Goal: Information Seeking & Learning: Find specific fact

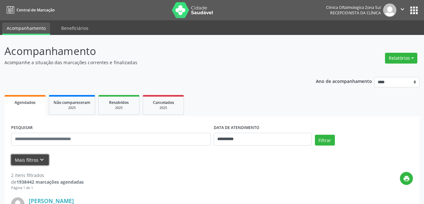
click at [43, 160] on icon "keyboard_arrow_down" at bounding box center [41, 159] width 7 height 7
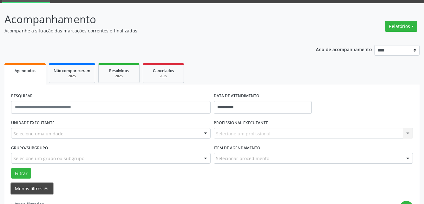
scroll to position [63, 0]
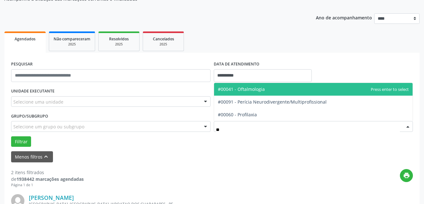
type input "***"
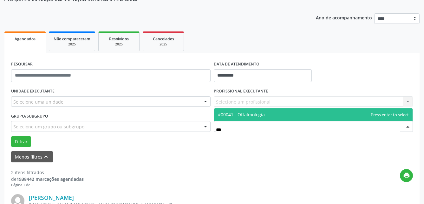
click at [252, 111] on span "#00041 - Oftalmologia" at bounding box center [313, 114] width 199 height 13
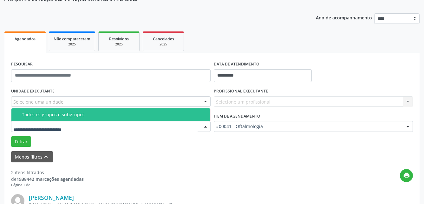
click at [165, 125] on div at bounding box center [111, 126] width 200 height 11
click at [85, 114] on div "Todos os grupos e subgrupos" at bounding box center [114, 114] width 185 height 5
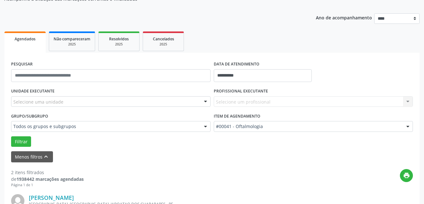
click at [94, 101] on div "Selecione uma unidade" at bounding box center [111, 101] width 200 height 11
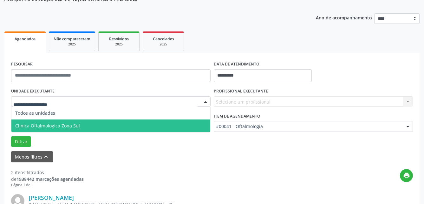
click at [88, 123] on span "Clinica Oftalmologica Zona Sul" at bounding box center [110, 125] width 199 height 13
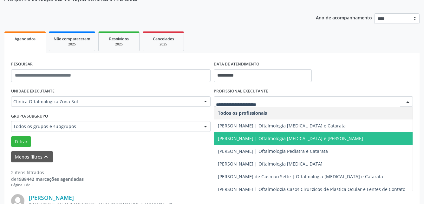
click at [257, 137] on span "[PERSON_NAME] | Oftalmologia [MEDICAL_DATA] e [PERSON_NAME]" at bounding box center [290, 138] width 145 height 6
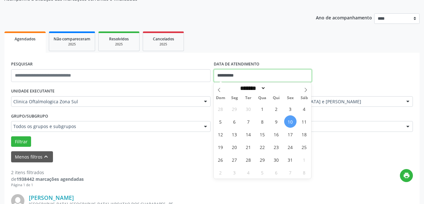
click at [257, 74] on input "**********" at bounding box center [263, 75] width 98 height 13
click at [233, 131] on span "13" at bounding box center [235, 134] width 12 height 12
type input "**********"
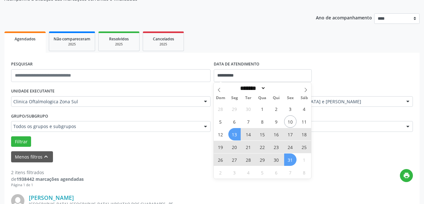
click at [291, 159] on span "31" at bounding box center [290, 159] width 12 height 12
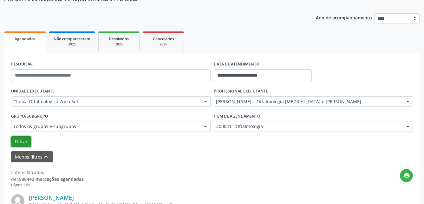
click at [24, 138] on button "Filtrar" at bounding box center [21, 141] width 20 height 11
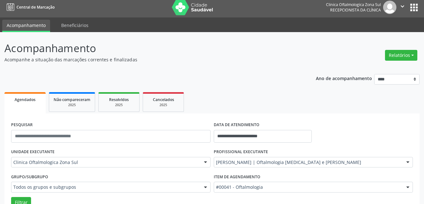
scroll to position [0, 0]
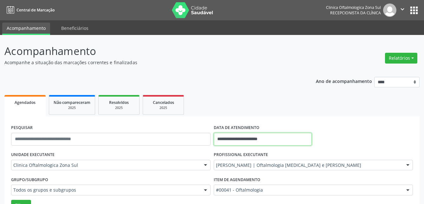
click at [279, 138] on input "**********" at bounding box center [263, 139] width 98 height 13
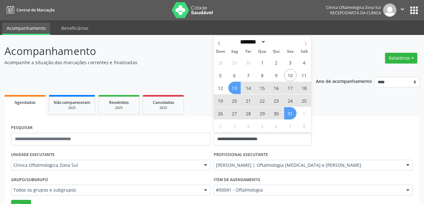
click at [304, 43] on icon at bounding box center [306, 43] width 4 height 4
select select "**"
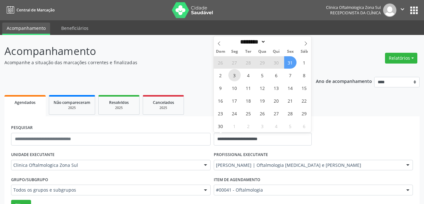
click at [233, 76] on span "3" at bounding box center [235, 75] width 12 height 12
type input "**********"
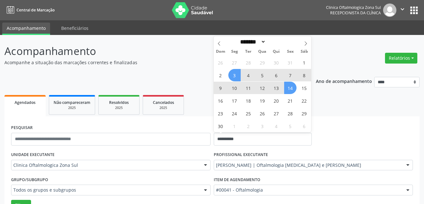
click at [294, 89] on span "14" at bounding box center [290, 88] width 12 height 12
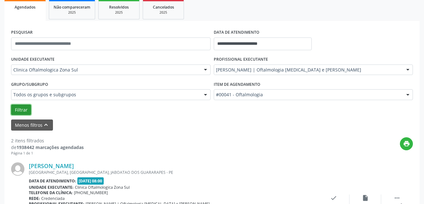
click at [17, 110] on button "Filtrar" at bounding box center [21, 109] width 20 height 11
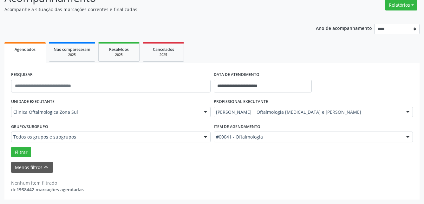
scroll to position [53, 0]
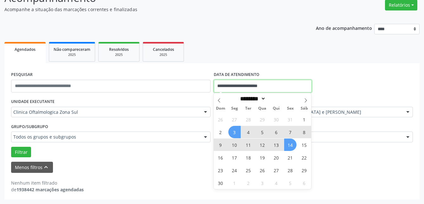
click at [275, 84] on input "**********" at bounding box center [263, 86] width 98 height 13
click at [231, 158] on span "17" at bounding box center [235, 157] width 12 height 12
type input "**********"
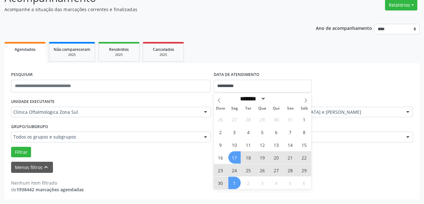
click at [232, 184] on span "1" at bounding box center [235, 183] width 12 height 12
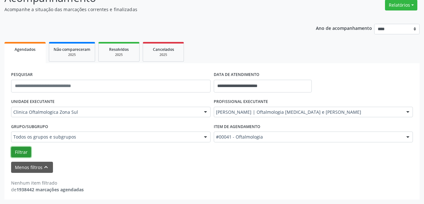
click at [23, 149] on button "Filtrar" at bounding box center [21, 152] width 20 height 11
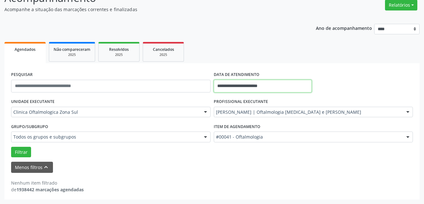
click at [291, 83] on input "**********" at bounding box center [263, 86] width 98 height 13
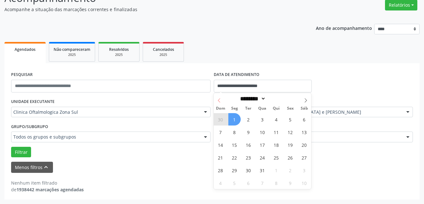
click at [220, 102] on icon at bounding box center [219, 100] width 4 height 4
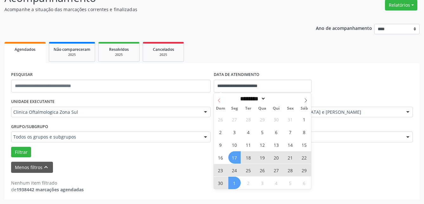
click at [220, 102] on icon at bounding box center [219, 100] width 4 height 4
select select "*"
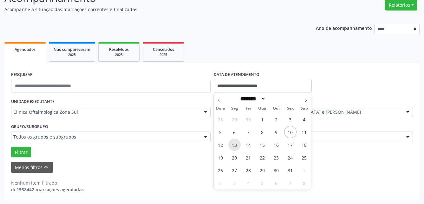
click at [237, 142] on span "13" at bounding box center [235, 144] width 12 height 12
type input "**********"
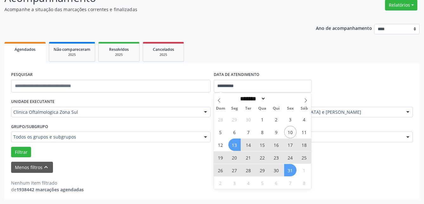
click at [290, 172] on span "31" at bounding box center [290, 170] width 12 height 12
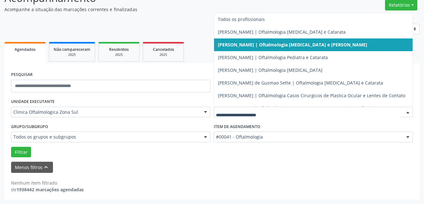
click at [270, 112] on input "text" at bounding box center [308, 115] width 184 height 13
click at [25, 151] on button "Filtrar" at bounding box center [21, 152] width 20 height 11
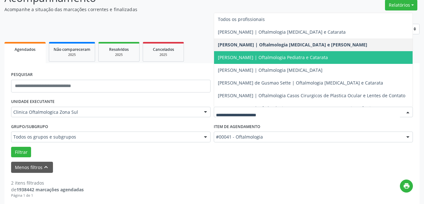
scroll to position [32, 0]
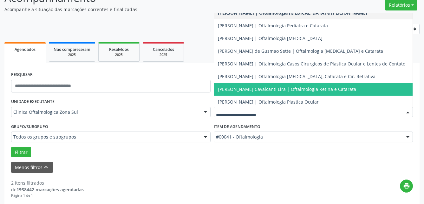
click at [285, 93] on span "[PERSON_NAME] Cavalcanti Lira | Oftalmologia Retina e Catarata" at bounding box center [313, 89] width 199 height 13
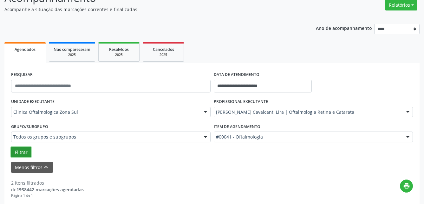
click at [26, 151] on button "Filtrar" at bounding box center [21, 152] width 20 height 11
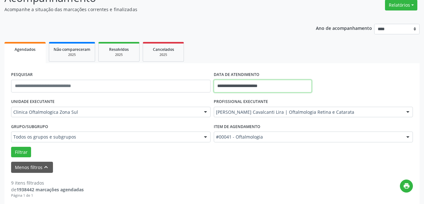
click at [250, 85] on input "**********" at bounding box center [263, 86] width 98 height 13
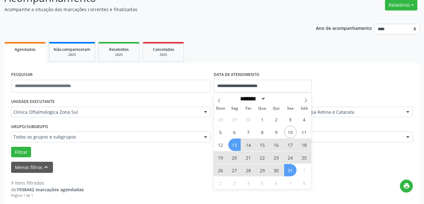
click at [291, 145] on span "17" at bounding box center [290, 144] width 12 height 12
type input "**********"
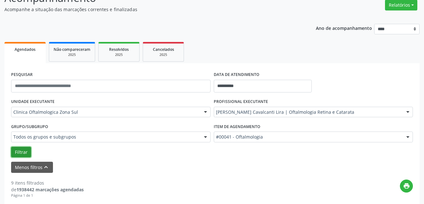
click at [14, 149] on button "Filtrar" at bounding box center [21, 152] width 20 height 11
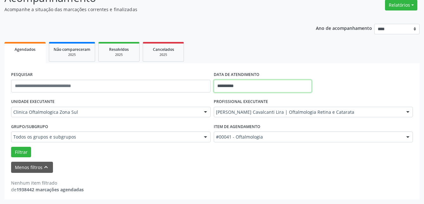
click at [293, 91] on input "**********" at bounding box center [263, 86] width 98 height 13
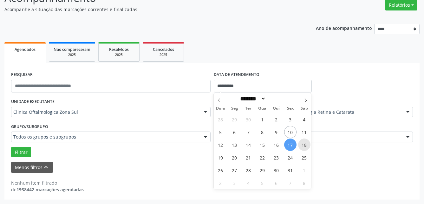
click at [301, 146] on span "18" at bounding box center [304, 144] width 12 height 12
type input "**********"
click at [301, 146] on span "18" at bounding box center [304, 144] width 12 height 12
select select "*"
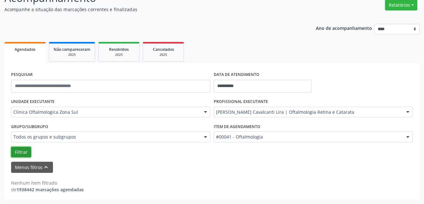
click at [22, 157] on button "Filtrar" at bounding box center [21, 152] width 20 height 11
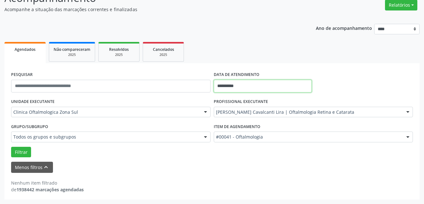
click at [298, 87] on input "**********" at bounding box center [263, 86] width 98 height 13
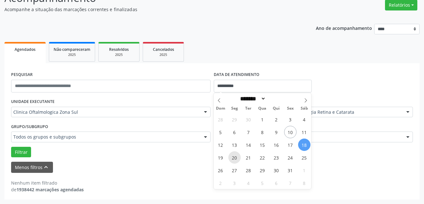
click at [232, 159] on span "20" at bounding box center [235, 157] width 12 height 12
type input "**********"
click at [232, 159] on span "20" at bounding box center [235, 157] width 12 height 12
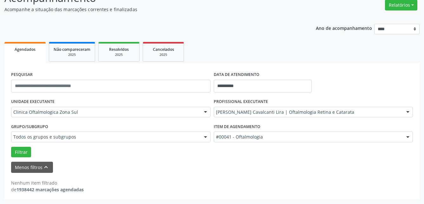
click at [26, 145] on div "Grupo/Subgrupo Todos os grupos e subgrupos Todos os grupos e subgrupos Nenhum r…" at bounding box center [111, 134] width 203 height 25
click at [23, 154] on button "Filtrar" at bounding box center [21, 152] width 20 height 11
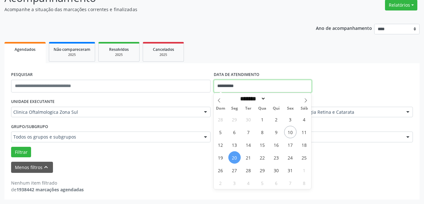
click at [273, 87] on input "**********" at bounding box center [263, 86] width 98 height 13
click at [264, 160] on span "22" at bounding box center [263, 157] width 12 height 12
type input "**********"
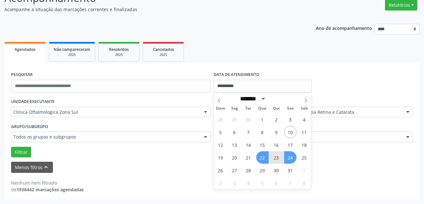
click at [289, 160] on span "24" at bounding box center [290, 157] width 12 height 12
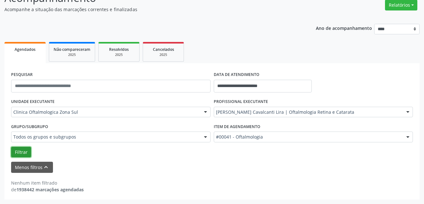
click at [25, 150] on button "Filtrar" at bounding box center [21, 152] width 20 height 11
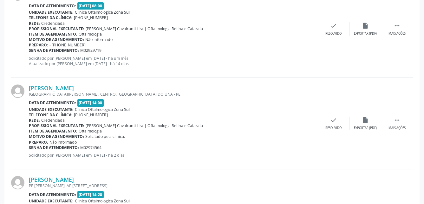
scroll to position [271, 0]
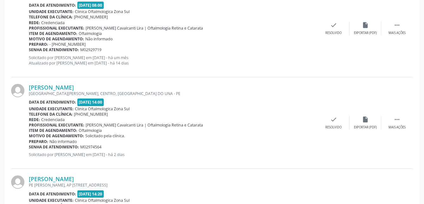
drag, startPoint x: 28, startPoint y: 87, endPoint x: 159, endPoint y: 84, distance: 131.2
click at [159, 84] on div "[PERSON_NAME] [GEOGRAPHIC_DATA][PERSON_NAME], CENTRO, [GEOGRAPHIC_DATA] UNA - P…" at bounding box center [212, 122] width 402 height 91
copy div "[PERSON_NAME]"
drag, startPoint x: 29, startPoint y: 146, endPoint x: 109, endPoint y: 145, distance: 79.7
click at [109, 145] on div "Senha de atendimento: M02974564" at bounding box center [173, 146] width 289 height 5
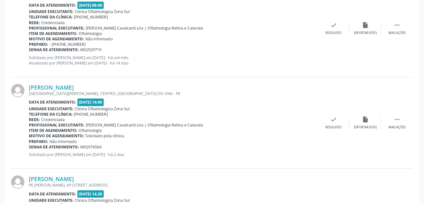
copy div "Senha de atendimento: M02974564"
click at [42, 86] on link "[PERSON_NAME]" at bounding box center [51, 87] width 45 height 7
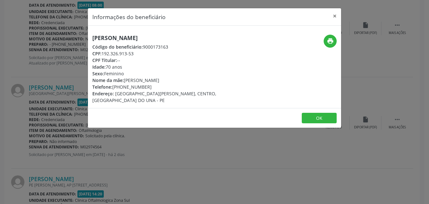
drag, startPoint x: 126, startPoint y: 78, endPoint x: 190, endPoint y: 77, distance: 64.8
click at [190, 77] on div "Nome da mãe: [PERSON_NAME]" at bounding box center [172, 80] width 160 height 7
copy div "[PERSON_NAME]"
click at [322, 108] on footer "OK" at bounding box center [214, 118] width 253 height 20
click at [319, 108] on footer "OK" at bounding box center [214, 118] width 253 height 20
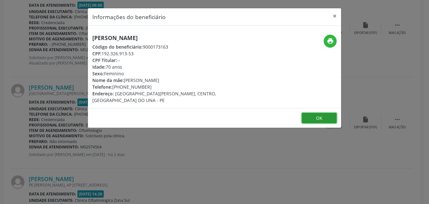
click at [318, 113] on button "OK" at bounding box center [319, 118] width 35 height 11
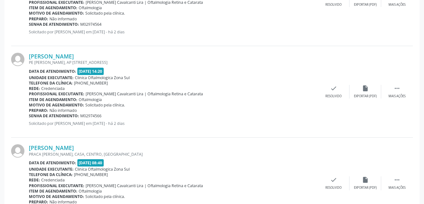
scroll to position [398, 0]
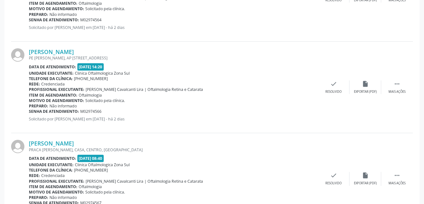
drag, startPoint x: 27, startPoint y: 49, endPoint x: 115, endPoint y: 48, distance: 87.3
click at [115, 48] on div "[PERSON_NAME] PE [PERSON_NAME], AP 202, CORDEIRO, [GEOGRAPHIC_DATA] - PE Data d…" at bounding box center [212, 87] width 402 height 91
copy div "[PERSON_NAME]"
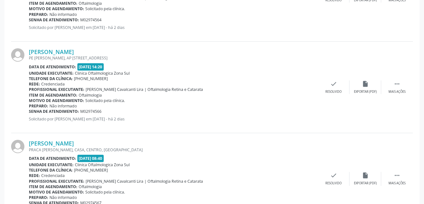
drag, startPoint x: 28, startPoint y: 111, endPoint x: 80, endPoint y: 106, distance: 52.0
click at [80, 106] on div "[PERSON_NAME] PE [PERSON_NAME], AP 202, CORDEIRO, [GEOGRAPHIC_DATA] - PE Data d…" at bounding box center [212, 87] width 402 height 91
drag, startPoint x: 80, startPoint y: 106, endPoint x: 149, endPoint y: 107, distance: 68.9
click at [149, 107] on div "Preparo: Não informado" at bounding box center [173, 105] width 289 height 5
drag, startPoint x: 29, startPoint y: 111, endPoint x: 108, endPoint y: 111, distance: 79.1
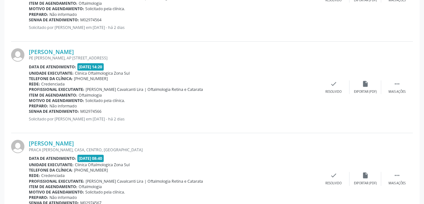
click at [108, 111] on div "Senha de atendimento: M02974566" at bounding box center [173, 111] width 289 height 5
copy div "Senha de atendimento: M02974566"
click at [74, 49] on link "[PERSON_NAME]" at bounding box center [51, 51] width 45 height 7
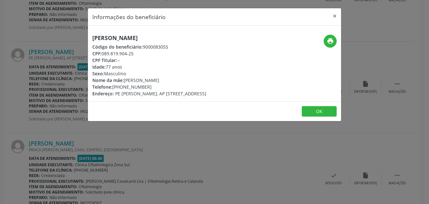
drag, startPoint x: 124, startPoint y: 86, endPoint x: 176, endPoint y: 87, distance: 51.4
click at [176, 87] on div "Telefone: [PHONE_NUMBER]" at bounding box center [149, 86] width 114 height 7
copy div "9156-9012"
drag, startPoint x: 125, startPoint y: 79, endPoint x: 195, endPoint y: 78, distance: 70.2
click at [195, 78] on div "Nome da mãe: Adilia Marinho Apolinario" at bounding box center [149, 80] width 114 height 7
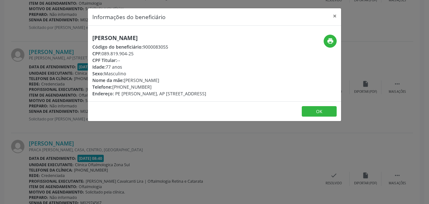
copy div "[PERSON_NAME]"
click at [316, 110] on button "OK" at bounding box center [319, 111] width 35 height 11
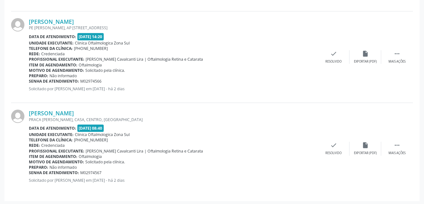
scroll to position [430, 0]
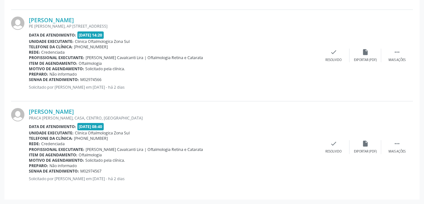
drag, startPoint x: 29, startPoint y: 111, endPoint x: 115, endPoint y: 111, distance: 86.7
click at [115, 111] on div "[PERSON_NAME] PRACA [PERSON_NAME], CASA, CENTRO, [GEOGRAPHIC_DATA] Data de aten…" at bounding box center [212, 146] width 402 height 91
copy div "[PERSON_NAME]"
drag, startPoint x: 30, startPoint y: 172, endPoint x: 102, endPoint y: 171, distance: 72.4
click at [102, 171] on div "Senha de atendimento: M02974567" at bounding box center [173, 170] width 289 height 5
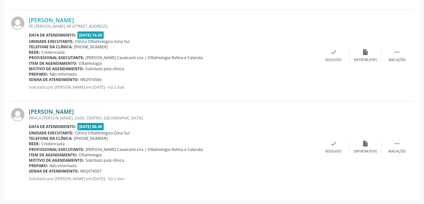
click at [56, 109] on link "[PERSON_NAME]" at bounding box center [51, 111] width 45 height 7
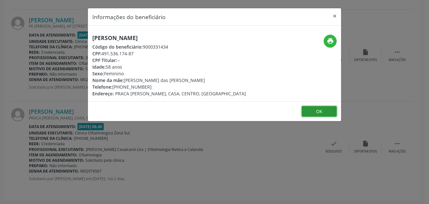
click at [315, 117] on button "OK" at bounding box center [319, 111] width 35 height 11
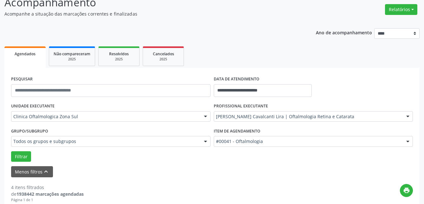
scroll to position [0, 0]
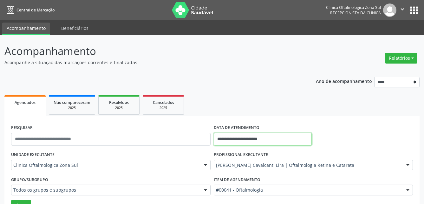
click at [275, 140] on input "**********" at bounding box center [263, 139] width 98 height 13
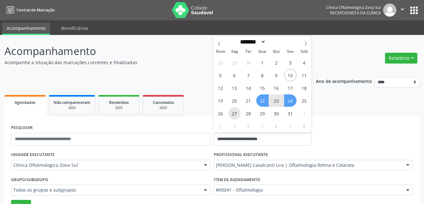
click at [233, 112] on span "27" at bounding box center [235, 113] width 12 height 12
type input "**********"
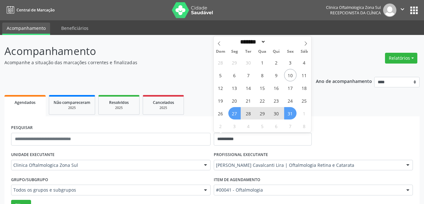
click at [292, 113] on span "31" at bounding box center [290, 113] width 12 height 12
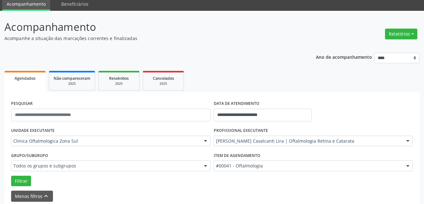
scroll to position [63, 0]
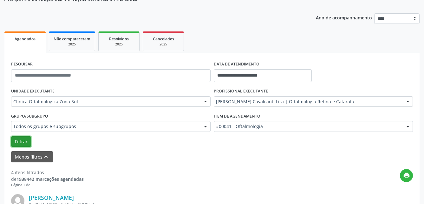
click at [29, 140] on button "Filtrar" at bounding box center [21, 141] width 20 height 11
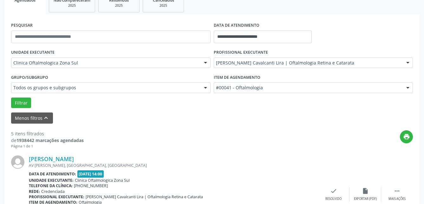
scroll to position [159, 0]
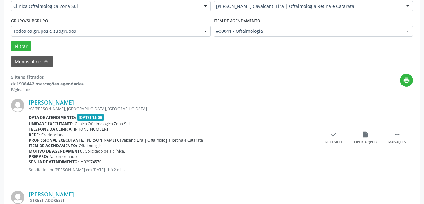
drag, startPoint x: 28, startPoint y: 102, endPoint x: 100, endPoint y: 101, distance: 72.4
click at [100, 101] on div "[PERSON_NAME] AV [GEOGRAPHIC_DATA], [GEOGRAPHIC_DATA], [GEOGRAPHIC_DATA] Data d…" at bounding box center [212, 137] width 402 height 91
click at [74, 104] on link "[PERSON_NAME]" at bounding box center [51, 102] width 45 height 7
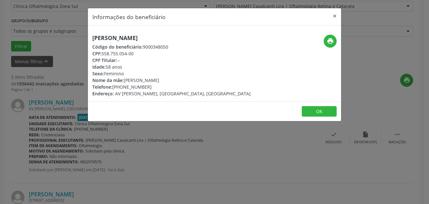
drag, startPoint x: 103, startPoint y: 53, endPoint x: 146, endPoint y: 53, distance: 42.5
click at [146, 53] on div "CPF: 558.755.054-00" at bounding box center [171, 53] width 158 height 7
click at [311, 110] on button "OK" at bounding box center [319, 111] width 35 height 11
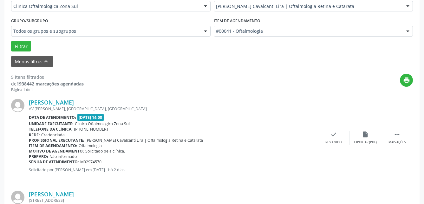
drag, startPoint x: 29, startPoint y: 161, endPoint x: 102, endPoint y: 161, distance: 73.3
click at [102, 161] on div "Senha de atendimento: M02974570" at bounding box center [173, 161] width 289 height 5
click at [69, 101] on link "[PERSON_NAME]" at bounding box center [51, 102] width 45 height 7
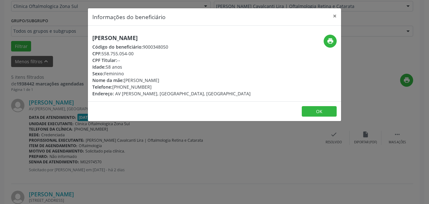
drag, startPoint x: 125, startPoint y: 80, endPoint x: 174, endPoint y: 81, distance: 48.6
click at [174, 81] on div "Nome da mãe: [PERSON_NAME]" at bounding box center [171, 80] width 158 height 7
drag, startPoint x: 174, startPoint y: 81, endPoint x: 148, endPoint y: 78, distance: 25.8
click at [148, 78] on div "Nome da mãe: [PERSON_NAME]" at bounding box center [171, 80] width 158 height 7
click at [321, 114] on button "OK" at bounding box center [319, 111] width 35 height 11
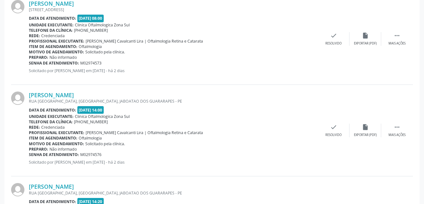
scroll to position [317, 0]
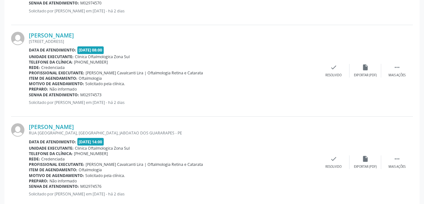
drag, startPoint x: 29, startPoint y: 35, endPoint x: 92, endPoint y: 35, distance: 63.5
click at [92, 35] on div "[PERSON_NAME] [STREET_ADDRESS] Data de atendimento: [DATE] 08:00 Unidade execut…" at bounding box center [212, 70] width 402 height 91
drag, startPoint x: 29, startPoint y: 96, endPoint x: 120, endPoint y: 93, distance: 91.2
click at [120, 93] on div "Senha de atendimento: M02974573" at bounding box center [173, 94] width 289 height 5
click at [70, 37] on link "[PERSON_NAME]" at bounding box center [51, 35] width 45 height 7
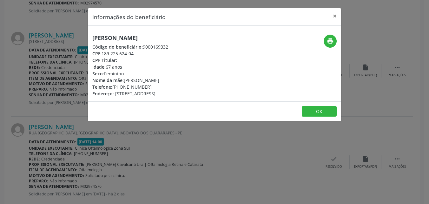
drag, startPoint x: 125, startPoint y: 86, endPoint x: 171, endPoint y: 86, distance: 46.0
click at [168, 86] on div "Telefone: [PHONE_NUMBER]" at bounding box center [130, 86] width 76 height 7
click at [318, 110] on button "OK" at bounding box center [319, 111] width 35 height 11
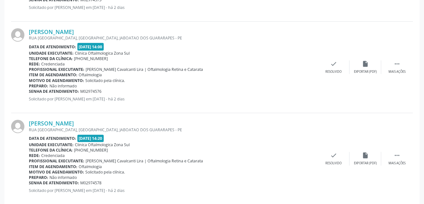
scroll to position [413, 0]
drag, startPoint x: 27, startPoint y: 31, endPoint x: 110, endPoint y: 30, distance: 83.5
click at [110, 30] on div "[PERSON_NAME] RUA ARGENTINA, [GEOGRAPHIC_DATA], [GEOGRAPHIC_DATA] - PE Data de …" at bounding box center [212, 66] width 402 height 91
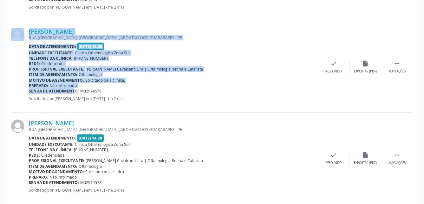
drag, startPoint x: 28, startPoint y: 92, endPoint x: 67, endPoint y: 90, distance: 39.1
click at [67, 90] on div "[PERSON_NAME] RUA ARGENTINA, [GEOGRAPHIC_DATA], [GEOGRAPHIC_DATA] - PE Data de …" at bounding box center [212, 66] width 402 height 91
click at [67, 90] on b "Senha de atendimento:" at bounding box center [54, 90] width 50 height 5
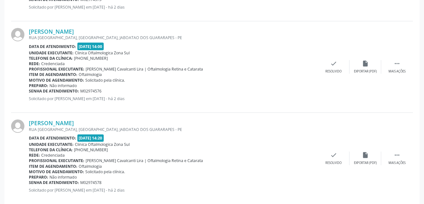
drag, startPoint x: 29, startPoint y: 91, endPoint x: 113, endPoint y: 90, distance: 83.8
click at [113, 90] on div "Senha de atendimento: M02974576" at bounding box center [173, 90] width 289 height 5
click at [74, 31] on link "[PERSON_NAME]" at bounding box center [51, 31] width 45 height 7
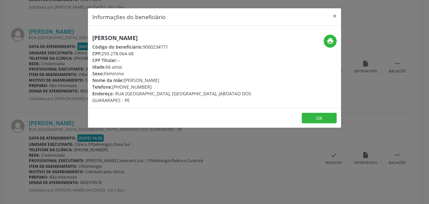
drag, startPoint x: 126, startPoint y: 80, endPoint x: 193, endPoint y: 80, distance: 67.0
click at [193, 80] on div "Nome da mãe: [PERSON_NAME]" at bounding box center [172, 80] width 160 height 7
click at [315, 121] on button "OK" at bounding box center [319, 118] width 35 height 11
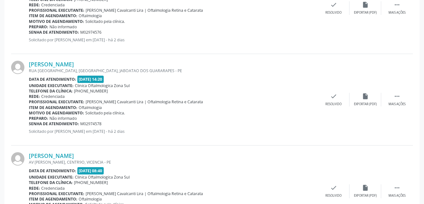
scroll to position [452, 0]
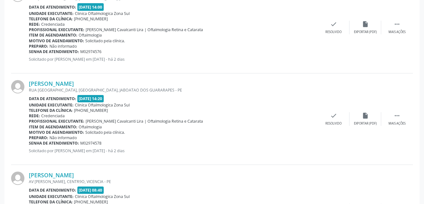
drag, startPoint x: 29, startPoint y: 84, endPoint x: 122, endPoint y: 84, distance: 93.0
click at [122, 84] on div "[PERSON_NAME] RUA ARGENTINA, [GEOGRAPHIC_DATA], [GEOGRAPHIC_DATA] - PE Data de …" at bounding box center [212, 118] width 402 height 91
drag, startPoint x: 30, startPoint y: 144, endPoint x: 102, endPoint y: 142, distance: 72.1
click at [102, 142] on div "Senha de atendimento: M02974578" at bounding box center [173, 142] width 289 height 5
click at [74, 84] on link "[PERSON_NAME]" at bounding box center [51, 83] width 45 height 7
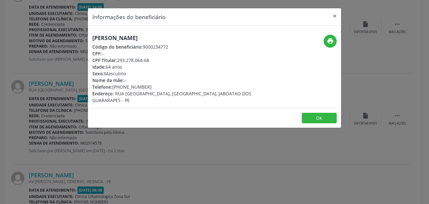
drag, startPoint x: 138, startPoint y: 86, endPoint x: 163, endPoint y: 86, distance: 24.8
click at [163, 86] on div "Telefone: [PHONE_NUMBER]" at bounding box center [172, 86] width 160 height 7
click at [312, 119] on button "OK" at bounding box center [319, 118] width 35 height 11
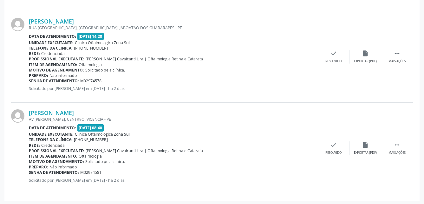
scroll to position [516, 0]
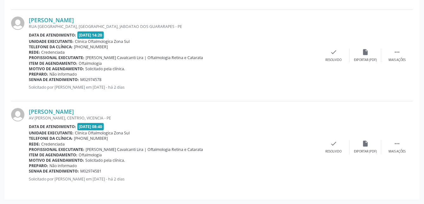
drag, startPoint x: 27, startPoint y: 111, endPoint x: 109, endPoint y: 111, distance: 81.9
click at [109, 111] on div "[PERSON_NAME] AV [PERSON_NAME], CENTR9O, VICENCIA - PE Data de atendimento: [DA…" at bounding box center [212, 146] width 402 height 91
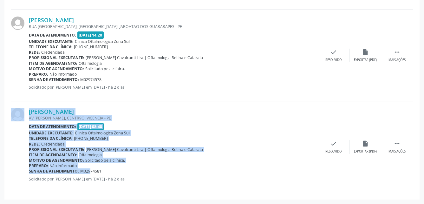
drag, startPoint x: 29, startPoint y: 171, endPoint x: 84, endPoint y: 170, distance: 55.6
click at [84, 170] on div "[PERSON_NAME] AV [PERSON_NAME], CENTR9O, VICENCIA - PE Data de atendimento: [DA…" at bounding box center [212, 146] width 402 height 91
click at [84, 170] on span "M02974581" at bounding box center [90, 170] width 21 height 5
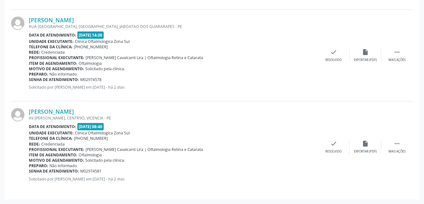
drag, startPoint x: 30, startPoint y: 170, endPoint x: 104, endPoint y: 170, distance: 74.3
click at [104, 170] on div "Senha de atendimento: M02974581" at bounding box center [173, 170] width 289 height 5
click at [74, 113] on link "[PERSON_NAME]" at bounding box center [51, 111] width 45 height 7
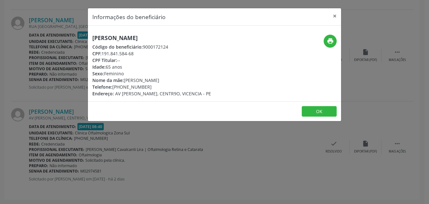
drag, startPoint x: 114, startPoint y: 86, endPoint x: 161, endPoint y: 85, distance: 47.0
click at [161, 85] on div "Telefone: [PHONE_NUMBER]" at bounding box center [151, 86] width 119 height 7
click at [306, 109] on button "OK" at bounding box center [319, 111] width 35 height 11
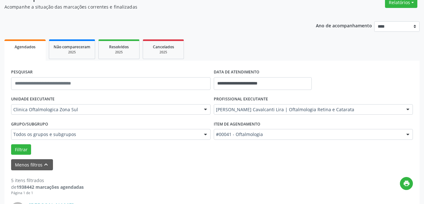
scroll to position [0, 0]
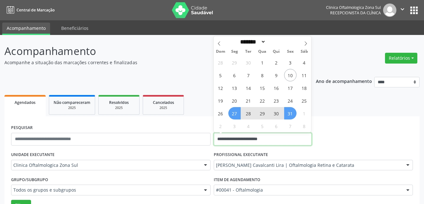
click at [281, 137] on input "**********" at bounding box center [263, 139] width 98 height 13
click at [305, 43] on icon at bounding box center [306, 43] width 4 height 4
select select "**"
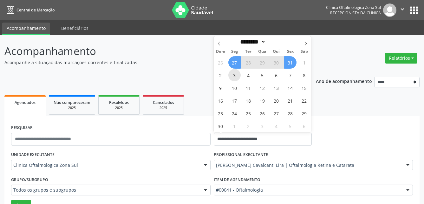
click at [232, 76] on span "3" at bounding box center [235, 75] width 12 height 12
type input "**********"
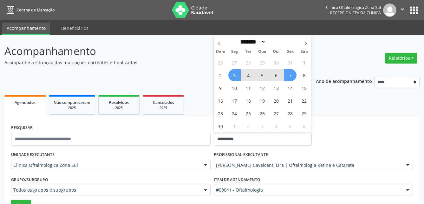
click at [288, 77] on span "7" at bounding box center [290, 75] width 12 height 12
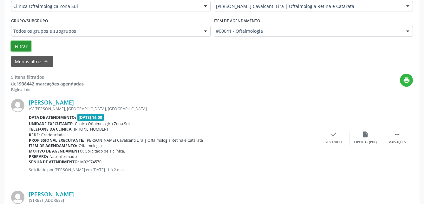
click at [27, 47] on button "Filtrar" at bounding box center [21, 46] width 20 height 11
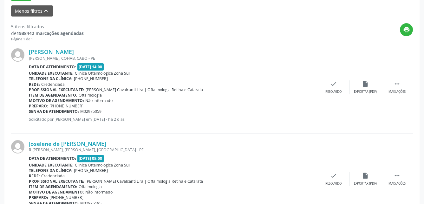
scroll to position [198, 0]
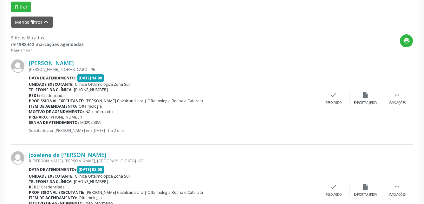
drag, startPoint x: 28, startPoint y: 63, endPoint x: 122, endPoint y: 59, distance: 94.4
click at [122, 59] on div "[PERSON_NAME] [PERSON_NAME], COHAB, [GEOGRAPHIC_DATA] Data de atendimento: [DAT…" at bounding box center [212, 98] width 402 height 91
click at [72, 63] on link "[PERSON_NAME]" at bounding box center [51, 62] width 45 height 7
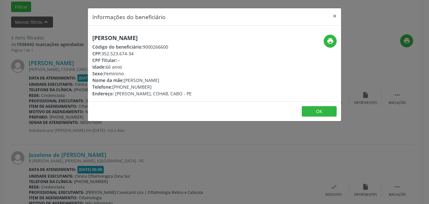
drag, startPoint x: 107, startPoint y: 53, endPoint x: 151, endPoint y: 52, distance: 44.5
click at [151, 52] on div "CPF: 352.523.674-34" at bounding box center [141, 53] width 99 height 7
click at [319, 112] on button "OK" at bounding box center [319, 111] width 35 height 11
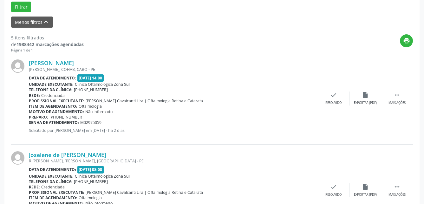
drag, startPoint x: 29, startPoint y: 122, endPoint x: 108, endPoint y: 123, distance: 79.1
click at [108, 123] on div "Senha de atendimento: M02975059" at bounding box center [173, 122] width 289 height 5
click at [74, 63] on link "[PERSON_NAME]" at bounding box center [51, 62] width 45 height 7
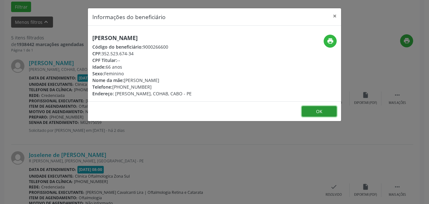
click at [316, 108] on button "OK" at bounding box center [319, 111] width 35 height 11
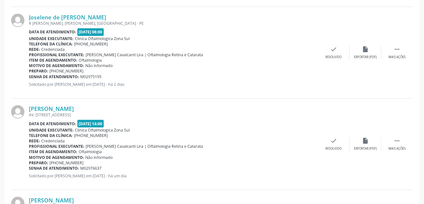
scroll to position [325, 0]
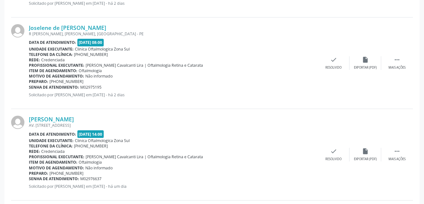
drag, startPoint x: 27, startPoint y: 26, endPoint x: 137, endPoint y: 26, distance: 109.9
click at [137, 26] on div "Joselene de [PERSON_NAME] R [PERSON_NAME], [PERSON_NAME], RECIFE - PE Data de a…" at bounding box center [212, 62] width 402 height 91
click at [87, 24] on link "Joselene de [PERSON_NAME]" at bounding box center [67, 27] width 77 height 7
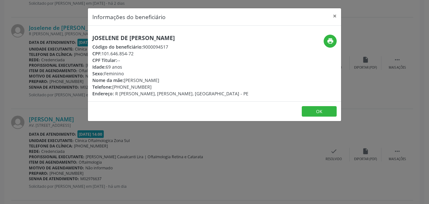
drag, startPoint x: 102, startPoint y: 53, endPoint x: 146, endPoint y: 54, distance: 43.5
click at [146, 54] on div "CPF: 101.646.854-72" at bounding box center [170, 53] width 156 height 7
drag, startPoint x: 125, startPoint y: 86, endPoint x: 169, endPoint y: 86, distance: 43.8
click at [169, 86] on div "Telefone: [PHONE_NUMBER]" at bounding box center [170, 86] width 156 height 7
click at [318, 110] on button "OK" at bounding box center [319, 111] width 35 height 11
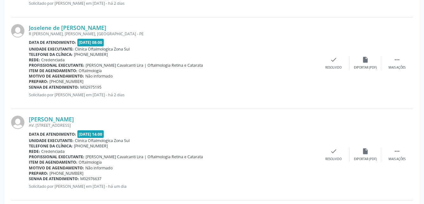
drag, startPoint x: 29, startPoint y: 86, endPoint x: 119, endPoint y: 87, distance: 89.9
click at [119, 87] on div "Senha de atendimento: M02975195" at bounding box center [173, 86] width 289 height 5
click at [102, 27] on link "Joselene de [PERSON_NAME]" at bounding box center [67, 27] width 77 height 7
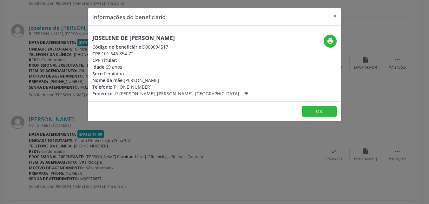
drag, startPoint x: 126, startPoint y: 80, endPoint x: 175, endPoint y: 76, distance: 49.1
click at [175, 76] on div "Joselene de [PERSON_NAME] Código do beneficiário: 9000094517 CPF: 101.646.854-7…" at bounding box center [170, 66] width 156 height 62
click at [175, 76] on div "Sexo: [GEOGRAPHIC_DATA]" at bounding box center [170, 73] width 156 height 7
click at [135, 80] on div "Nome da mãe: [PERSON_NAME]" at bounding box center [170, 80] width 156 height 7
drag, startPoint x: 124, startPoint y: 80, endPoint x: 210, endPoint y: 81, distance: 85.7
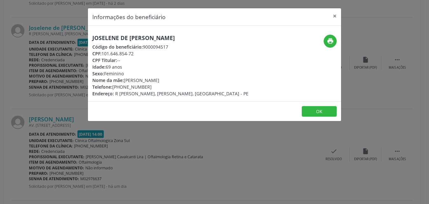
click at [210, 81] on div "Joselene de [PERSON_NAME] Código do beneficiário: 9000094517 CPF: 101.646.854-7…" at bounding box center [172, 66] width 169 height 62
click at [318, 114] on button "OK" at bounding box center [319, 111] width 35 height 11
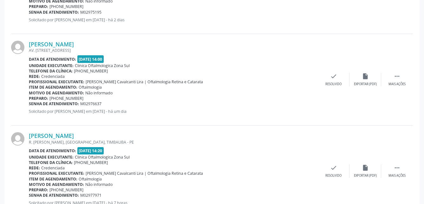
scroll to position [389, 0]
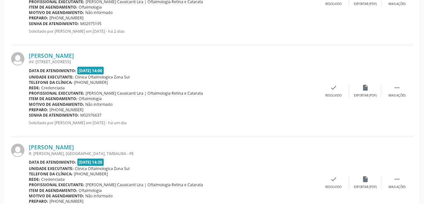
drag, startPoint x: 28, startPoint y: 54, endPoint x: 137, endPoint y: 54, distance: 108.9
click at [137, 54] on div "[PERSON_NAME] AV. [STREET_ADDRESS] Data de atendimento: [DATE] 14:00 Unidade ex…" at bounding box center [212, 90] width 402 height 91
drag, startPoint x: 29, startPoint y: 115, endPoint x: 108, endPoint y: 113, distance: 78.7
click at [108, 113] on div "Senha de atendimento: M02976637" at bounding box center [173, 114] width 289 height 5
click at [74, 57] on link "[PERSON_NAME]" at bounding box center [51, 55] width 45 height 7
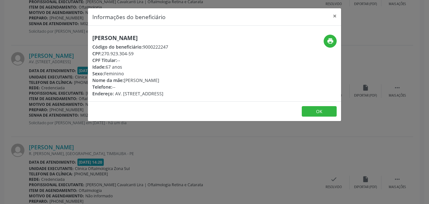
drag, startPoint x: 103, startPoint y: 53, endPoint x: 145, endPoint y: 53, distance: 42.2
click at [145, 53] on div "CPF: 270.923.304-59" at bounding box center [130, 53] width 76 height 7
click at [311, 107] on button "OK" at bounding box center [319, 111] width 35 height 11
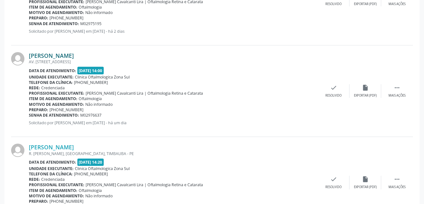
click at [74, 56] on link "[PERSON_NAME]" at bounding box center [51, 55] width 45 height 7
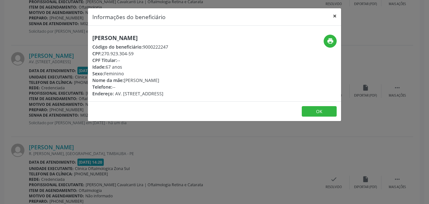
click at [334, 14] on button "×" at bounding box center [335, 16] width 13 height 16
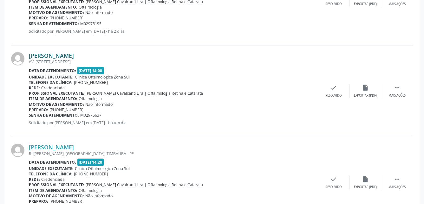
click at [74, 57] on link "[PERSON_NAME]" at bounding box center [51, 55] width 45 height 7
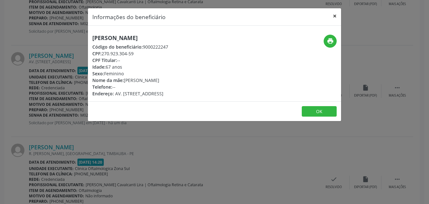
click at [337, 14] on button "×" at bounding box center [335, 16] width 13 height 16
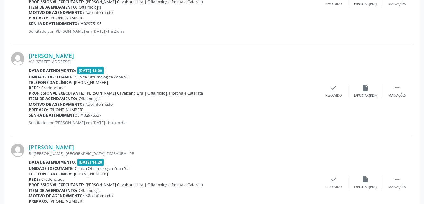
drag, startPoint x: 62, startPoint y: 109, endPoint x: 89, endPoint y: 109, distance: 26.4
click at [89, 109] on div "Preparo: [PHONE_NUMBER]" at bounding box center [173, 109] width 289 height 5
click at [74, 56] on link "[PERSON_NAME]" at bounding box center [51, 55] width 45 height 7
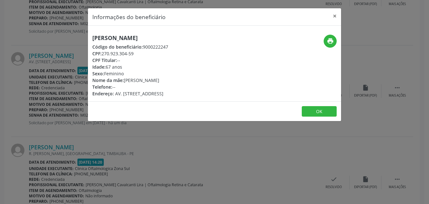
drag, startPoint x: 124, startPoint y: 81, endPoint x: 222, endPoint y: 83, distance: 97.5
click at [222, 83] on div "[PERSON_NAME] Código do beneficiário: 9000222247 CPF: 270.923.304-59 CPF Titula…" at bounding box center [172, 66] width 169 height 62
click at [331, 116] on button "OK" at bounding box center [319, 111] width 35 height 11
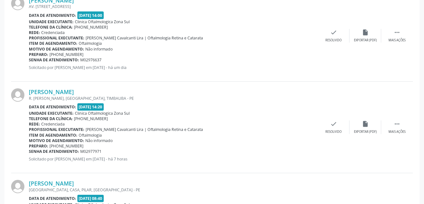
scroll to position [452, 0]
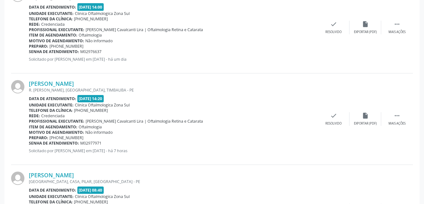
drag, startPoint x: 28, startPoint y: 84, endPoint x: 119, endPoint y: 83, distance: 91.5
click at [119, 83] on div "[PERSON_NAME] R. [PERSON_NAME], [GEOGRAPHIC_DATA], TIMBAUBA - PE Data de atendi…" at bounding box center [212, 118] width 402 height 91
click at [74, 83] on link "[PERSON_NAME]" at bounding box center [51, 83] width 45 height 7
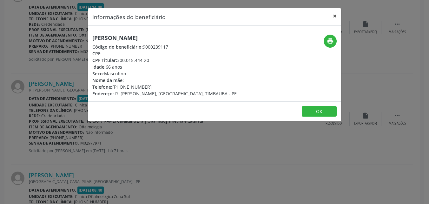
click at [337, 15] on button "×" at bounding box center [335, 16] width 13 height 16
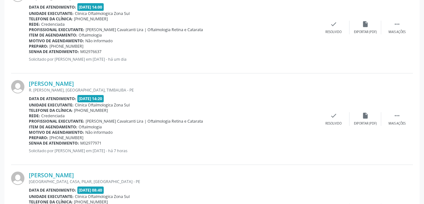
click at [52, 87] on div "R. [PERSON_NAME], [GEOGRAPHIC_DATA], TIMBAUBA - PE" at bounding box center [173, 89] width 289 height 5
click at [55, 80] on link "[PERSON_NAME]" at bounding box center [51, 83] width 45 height 7
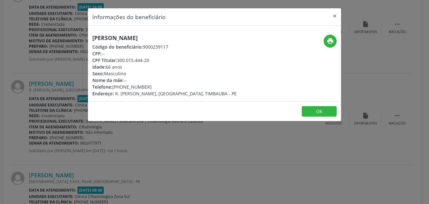
drag, startPoint x: 114, startPoint y: 86, endPoint x: 157, endPoint y: 87, distance: 43.2
click at [157, 87] on div "Telefone: [PHONE_NUMBER]" at bounding box center [164, 86] width 144 height 7
click at [314, 111] on button "OK" at bounding box center [319, 111] width 35 height 11
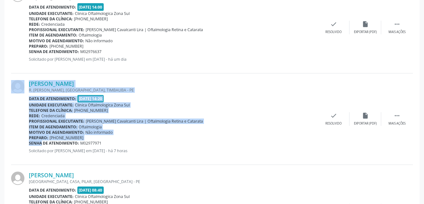
drag, startPoint x: 29, startPoint y: 143, endPoint x: 33, endPoint y: 143, distance: 4.8
click at [33, 143] on div "[PERSON_NAME] R. [PERSON_NAME], [GEOGRAPHIC_DATA], TIMBAUBA - PE Data de atendi…" at bounding box center [212, 118] width 402 height 91
click at [33, 142] on b "Senha de atendimento:" at bounding box center [54, 142] width 50 height 5
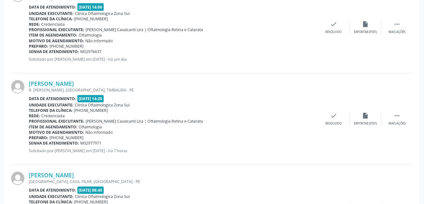
drag, startPoint x: 30, startPoint y: 142, endPoint x: 103, endPoint y: 143, distance: 73.3
click at [103, 143] on div "Senha de atendimento: M02977971" at bounding box center [173, 142] width 289 height 5
click at [74, 81] on link "[PERSON_NAME]" at bounding box center [51, 83] width 45 height 7
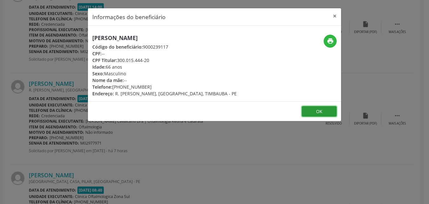
click at [321, 112] on button "OK" at bounding box center [319, 111] width 35 height 11
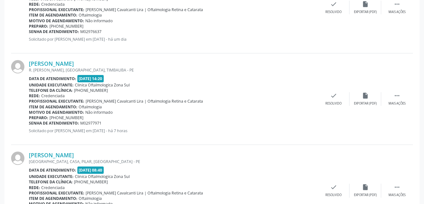
scroll to position [516, 0]
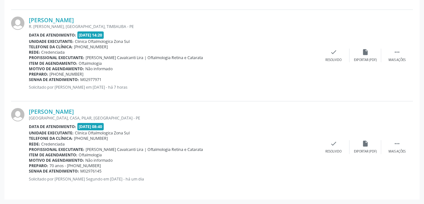
drag, startPoint x: 28, startPoint y: 110, endPoint x: 105, endPoint y: 106, distance: 77.2
click at [105, 106] on div "[PERSON_NAME] [GEOGRAPHIC_DATA], CASA, [GEOGRAPHIC_DATA], [GEOGRAPHIC_DATA] - […" at bounding box center [212, 146] width 402 height 91
drag, startPoint x: 30, startPoint y: 171, endPoint x: 111, endPoint y: 169, distance: 81.9
click at [111, 169] on div "Senha de atendimento: M02976145" at bounding box center [173, 170] width 289 height 5
click at [74, 113] on link "[PERSON_NAME]" at bounding box center [51, 111] width 45 height 7
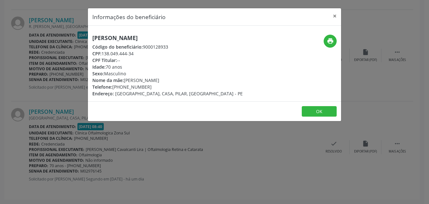
drag, startPoint x: 125, startPoint y: 87, endPoint x: 169, endPoint y: 86, distance: 43.2
click at [169, 86] on div "Telefone: [PHONE_NUMBER]" at bounding box center [167, 86] width 150 height 7
click at [318, 109] on button "OK" at bounding box center [319, 111] width 35 height 11
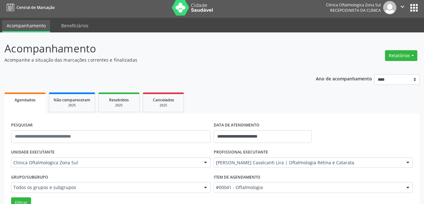
scroll to position [0, 0]
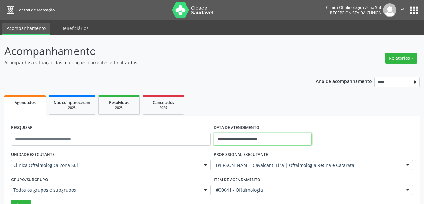
click at [268, 136] on input "**********" at bounding box center [263, 139] width 98 height 13
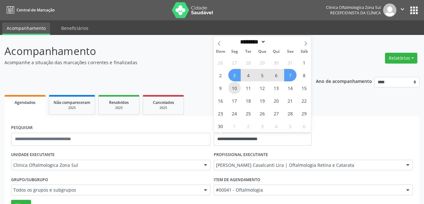
click at [237, 89] on span "10" at bounding box center [235, 88] width 12 height 12
type input "**********"
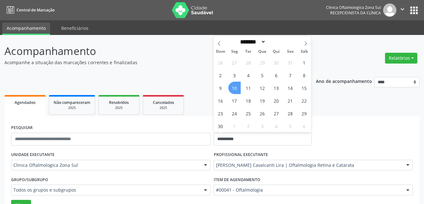
click at [237, 89] on span "10" at bounding box center [235, 88] width 12 height 12
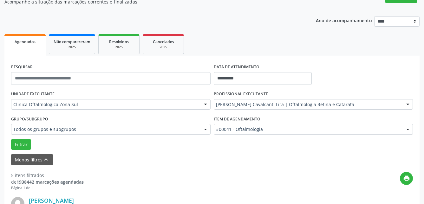
scroll to position [63, 0]
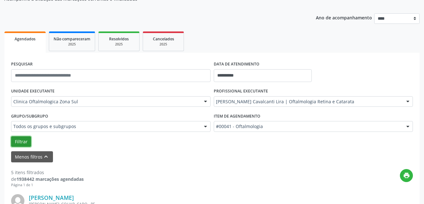
click at [17, 144] on button "Filtrar" at bounding box center [21, 141] width 20 height 11
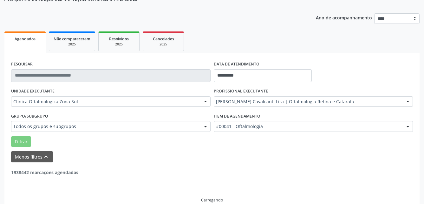
scroll to position [53, 0]
